Goal: Navigation & Orientation: Find specific page/section

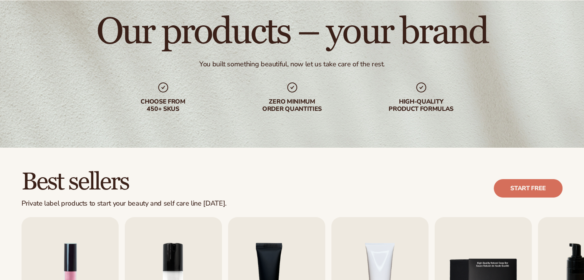
scroll to position [154, 0]
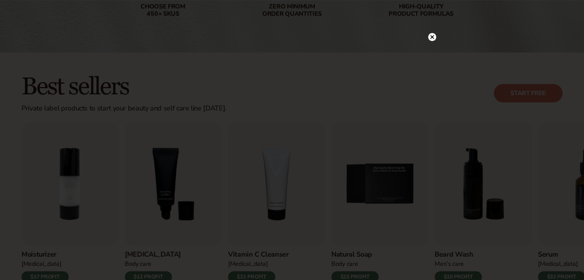
drag, startPoint x: 432, startPoint y: 39, endPoint x: 404, endPoint y: 46, distance: 28.6
click at [432, 39] on circle at bounding box center [432, 37] width 8 height 8
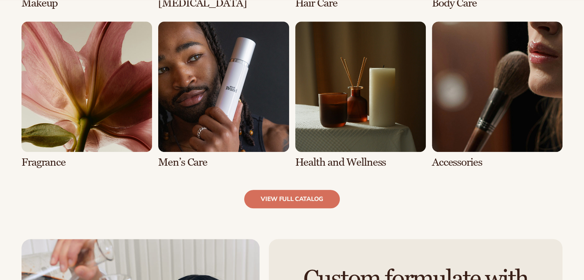
scroll to position [845, 0]
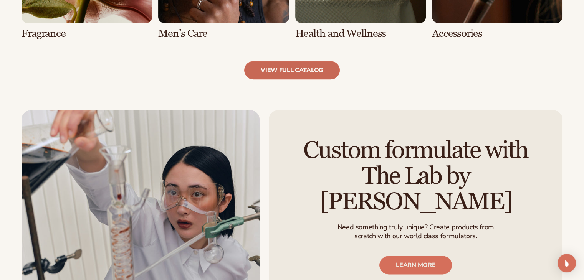
click at [277, 66] on link "view full catalog" at bounding box center [292, 70] width 96 height 18
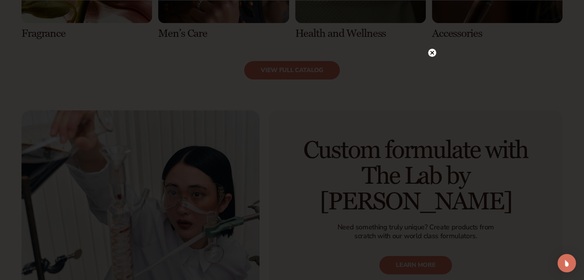
click at [433, 53] on circle at bounding box center [432, 53] width 8 height 8
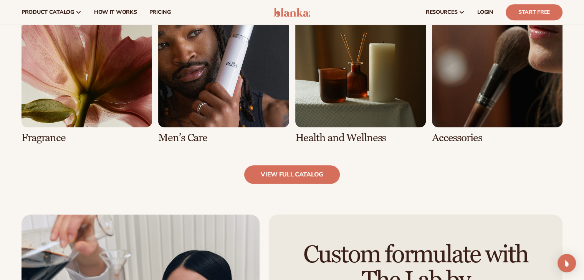
scroll to position [730, 0]
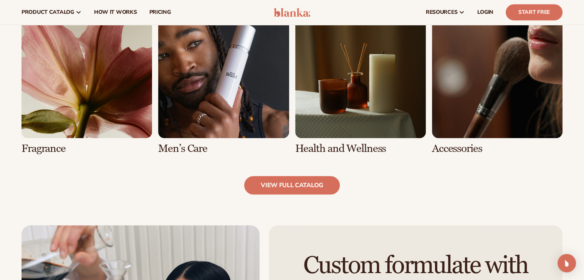
click at [363, 102] on link "7 / 8" at bounding box center [360, 81] width 131 height 147
click at [361, 84] on link "7 / 8" at bounding box center [360, 81] width 131 height 147
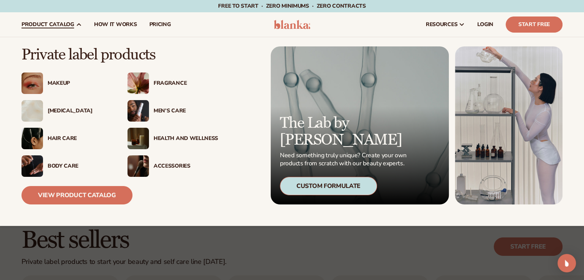
click at [138, 136] on img at bounding box center [139, 139] width 22 height 22
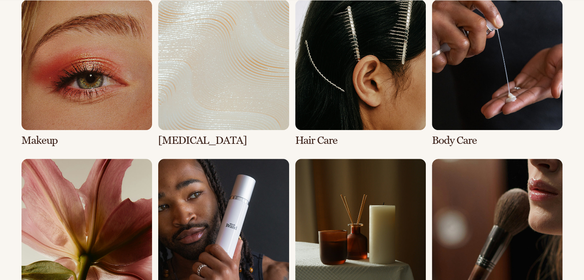
scroll to position [768, 0]
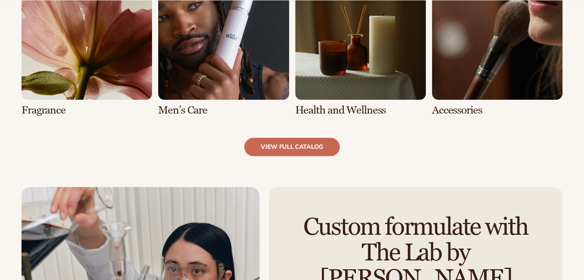
click at [297, 148] on link "view full catalog" at bounding box center [292, 147] width 96 height 18
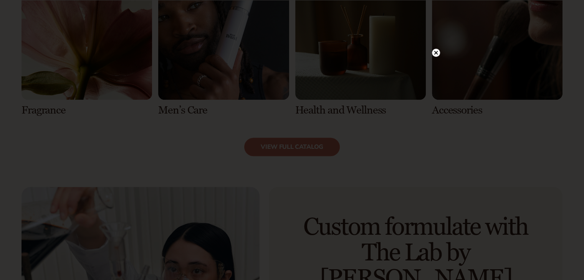
scroll to position [767, 0]
